Goal: Task Accomplishment & Management: Manage account settings

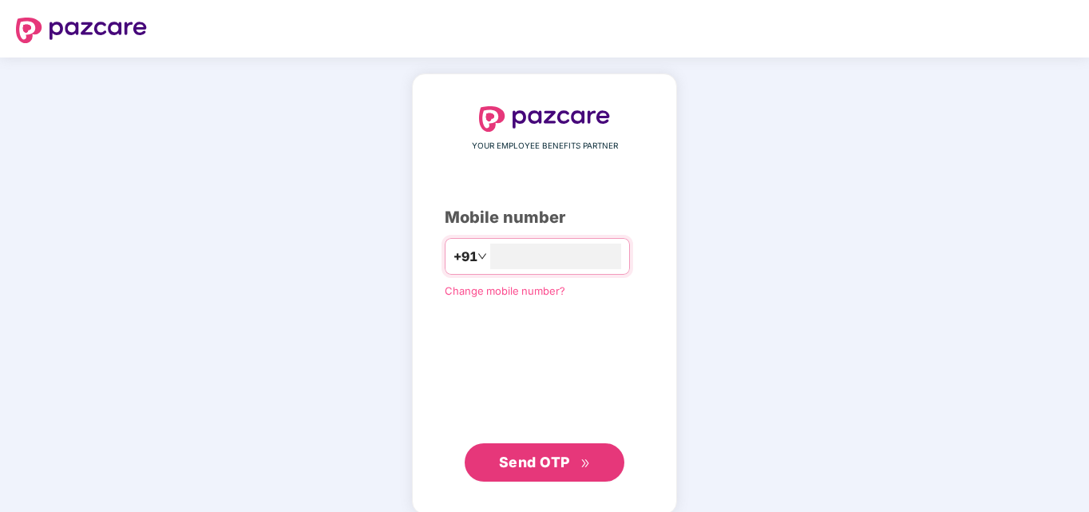
type input "**********"
click at [539, 455] on span "Send OTP" at bounding box center [534, 460] width 71 height 17
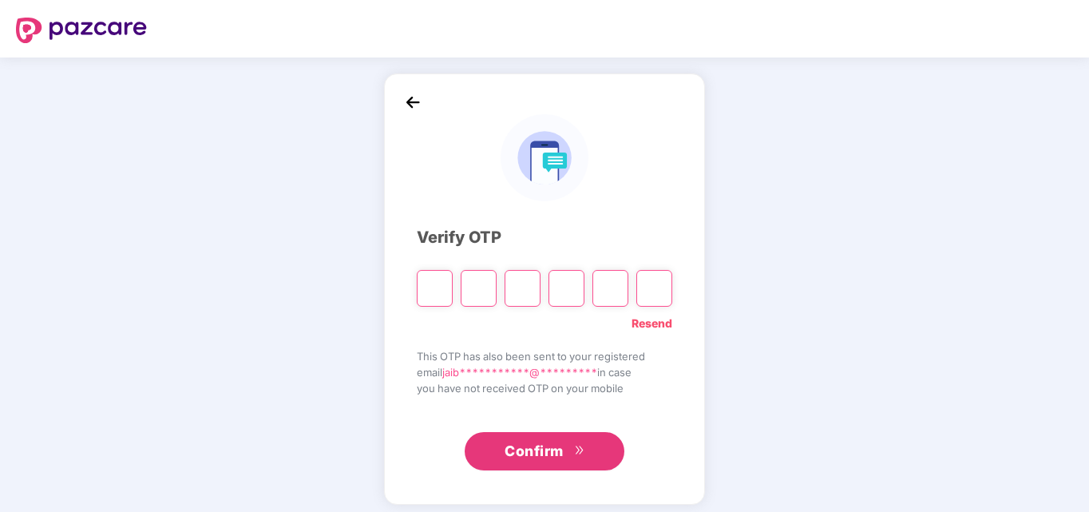
type input "*"
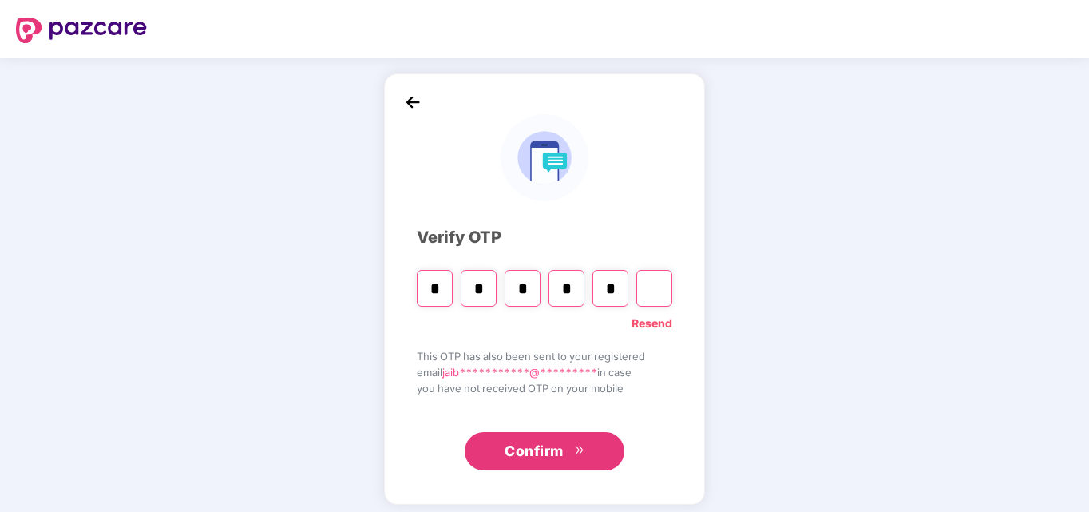
type input "*"
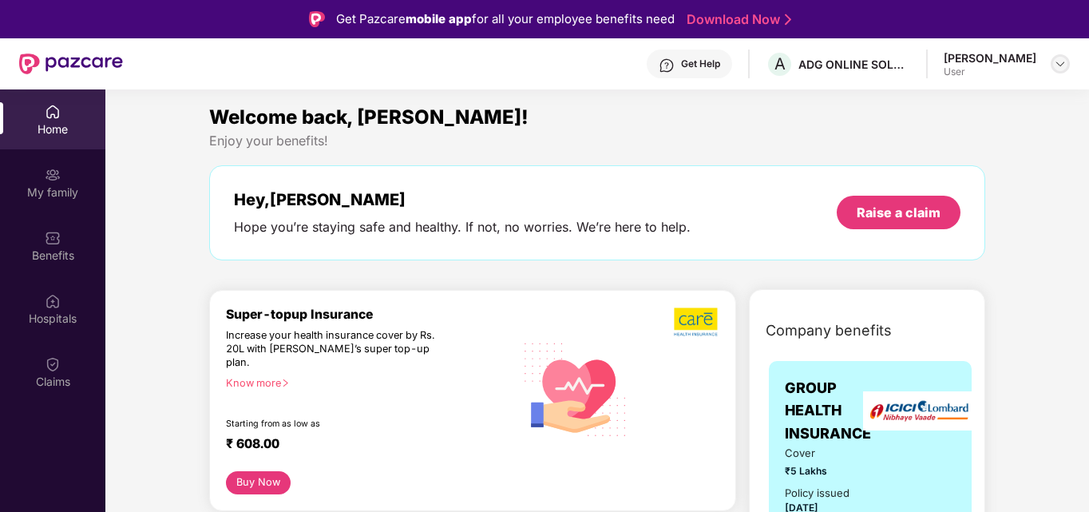
click at [1057, 65] on img at bounding box center [1060, 63] width 13 height 13
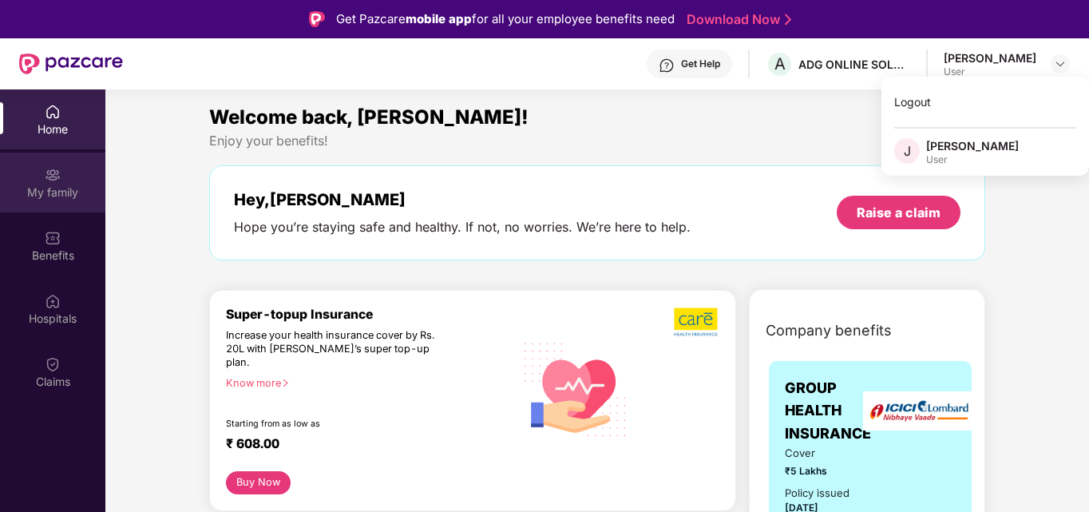
click at [65, 188] on div "My family" at bounding box center [52, 192] width 105 height 16
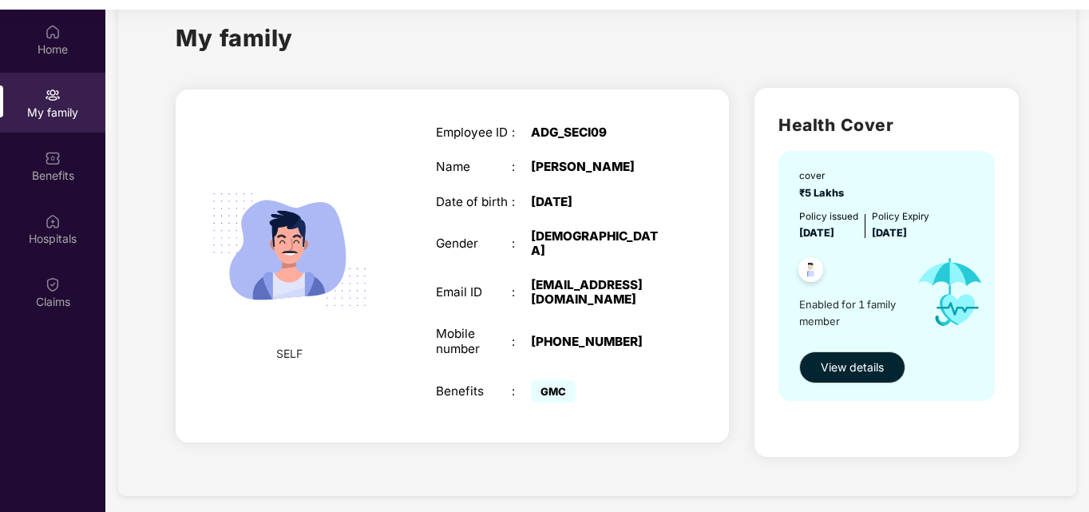
scroll to position [89, 0]
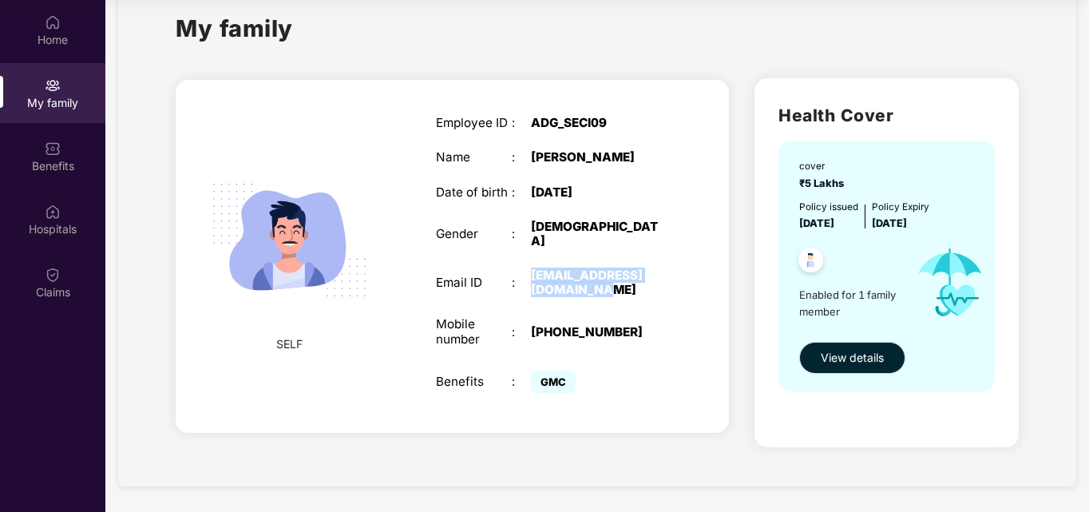
drag, startPoint x: 530, startPoint y: 264, endPoint x: 628, endPoint y: 280, distance: 98.7
click at [628, 280] on div "[EMAIL_ADDRESS][DOMAIN_NAME]" at bounding box center [597, 282] width 133 height 29
click at [573, 268] on div "[EMAIL_ADDRESS][DOMAIN_NAME]" at bounding box center [597, 282] width 133 height 29
click at [572, 268] on div "[EMAIL_ADDRESS][DOMAIN_NAME]" at bounding box center [597, 282] width 133 height 29
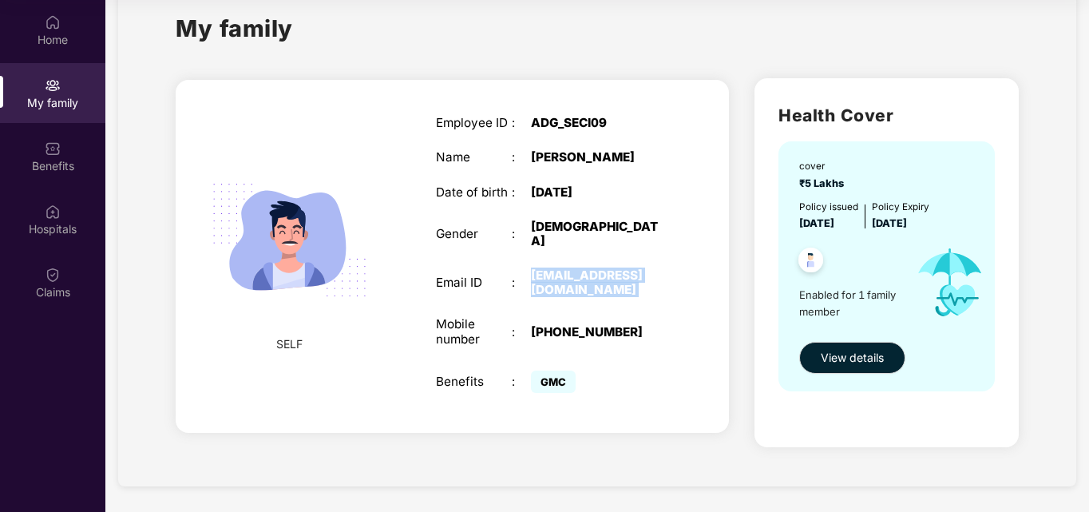
click at [572, 268] on div "[EMAIL_ADDRESS][DOMAIN_NAME]" at bounding box center [597, 282] width 133 height 29
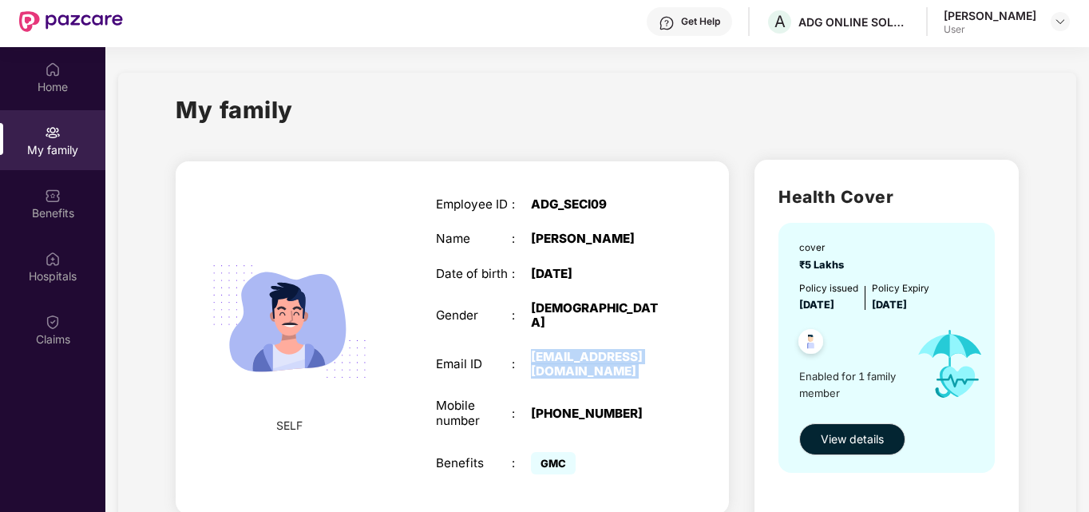
scroll to position [0, 0]
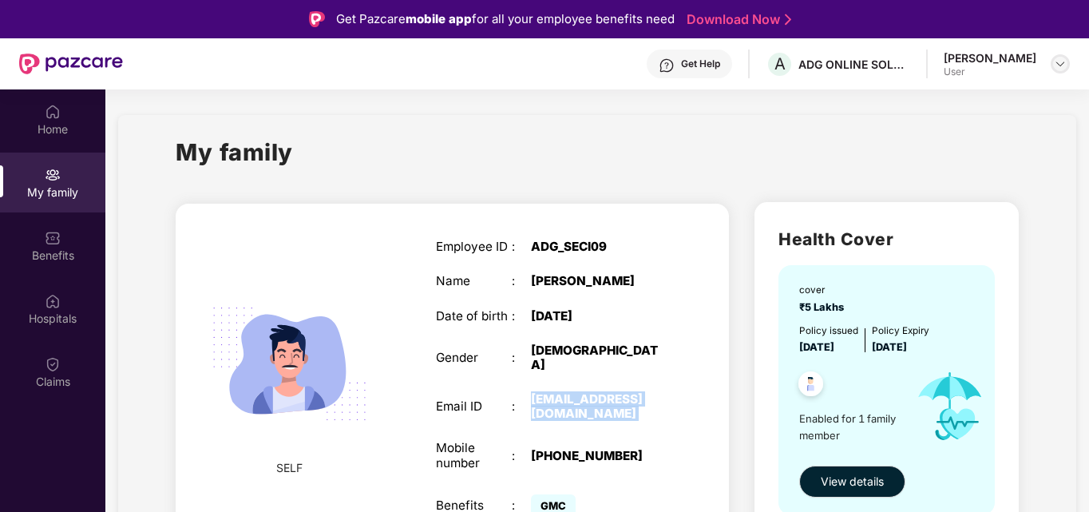
click at [1059, 67] on img at bounding box center [1060, 63] width 13 height 13
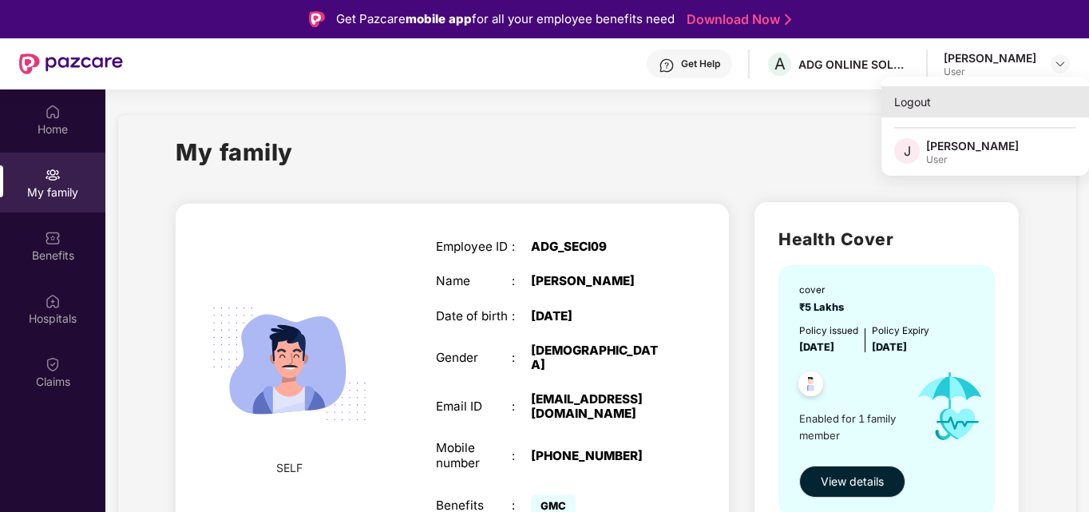
click at [938, 104] on div "Logout" at bounding box center [986, 101] width 208 height 31
